Goal: Find specific fact: Find specific fact

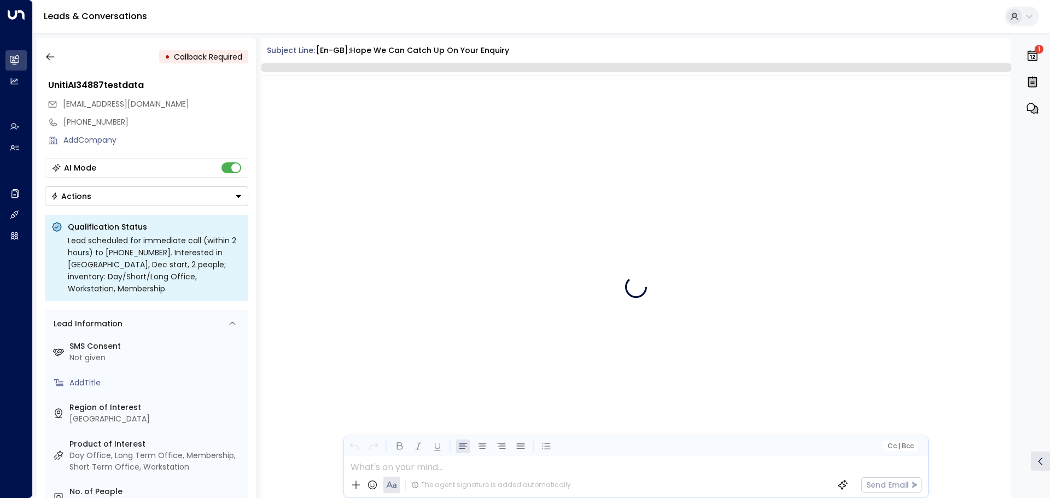
scroll to position [1566, 0]
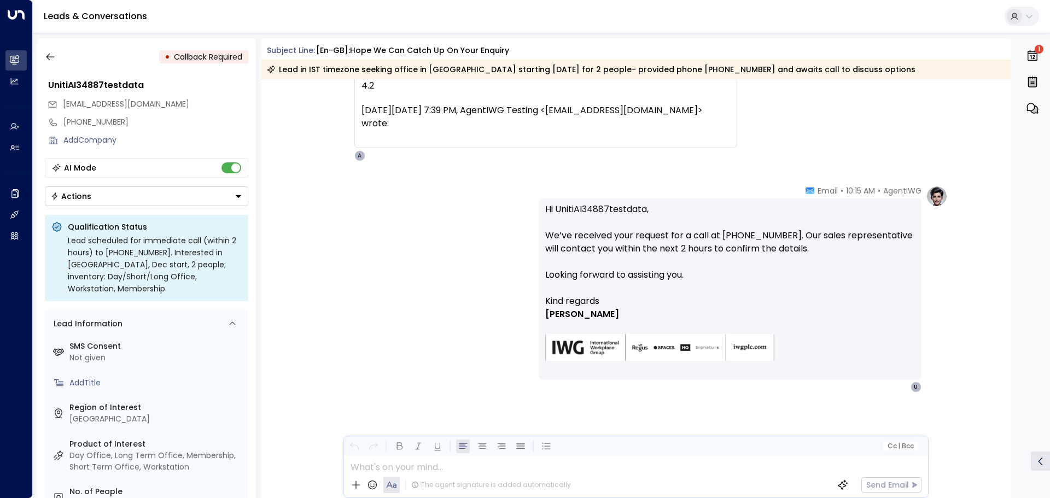
drag, startPoint x: 63, startPoint y: 104, endPoint x: 195, endPoint y: 102, distance: 131.2
click at [195, 102] on div "unitiai34887testdata@proton.me" at bounding box center [148, 104] width 201 height 18
copy span "unitiai34887testdata@proton.me"
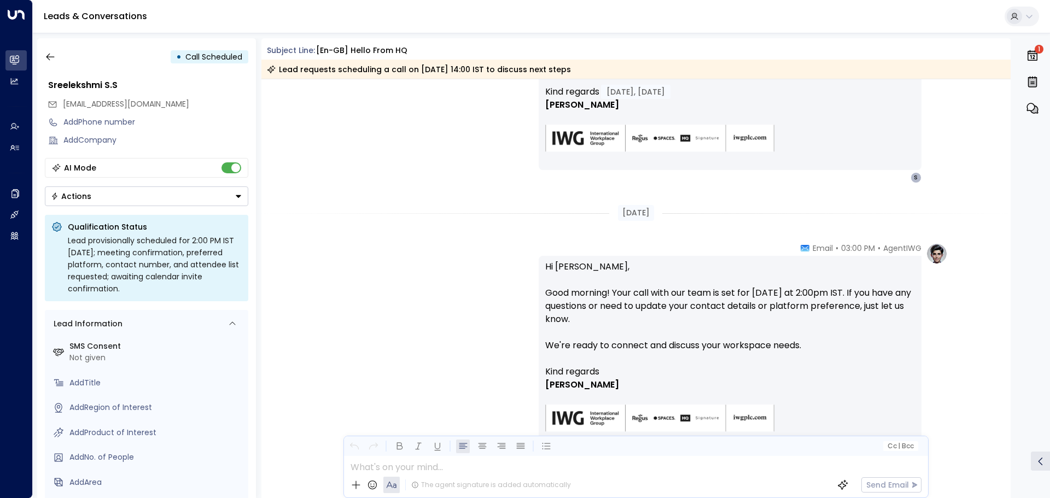
scroll to position [1133, 0]
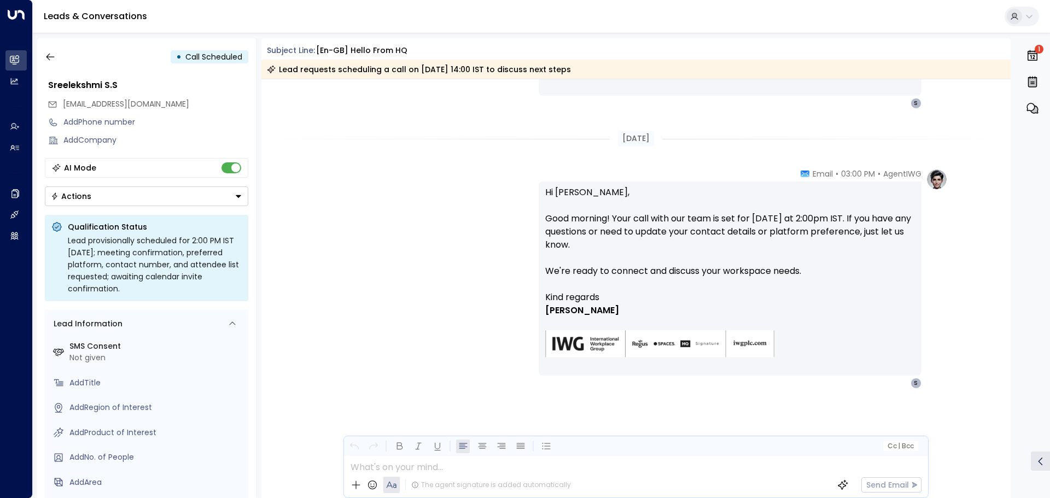
click at [90, 102] on span "[EMAIL_ADDRESS][DOMAIN_NAME]" at bounding box center [126, 103] width 126 height 11
drag, startPoint x: 62, startPoint y: 102, endPoint x: 200, endPoint y: 105, distance: 137.8
click at [200, 105] on div "[EMAIL_ADDRESS][DOMAIN_NAME]" at bounding box center [148, 104] width 201 height 18
copy span "[EMAIL_ADDRESS][DOMAIN_NAME]"
